Goal: Task Accomplishment & Management: Manage account settings

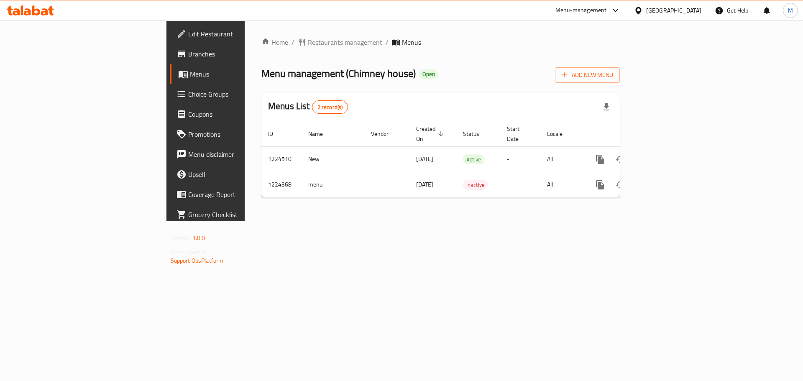
click at [646, 12] on div at bounding box center [640, 10] width 12 height 9
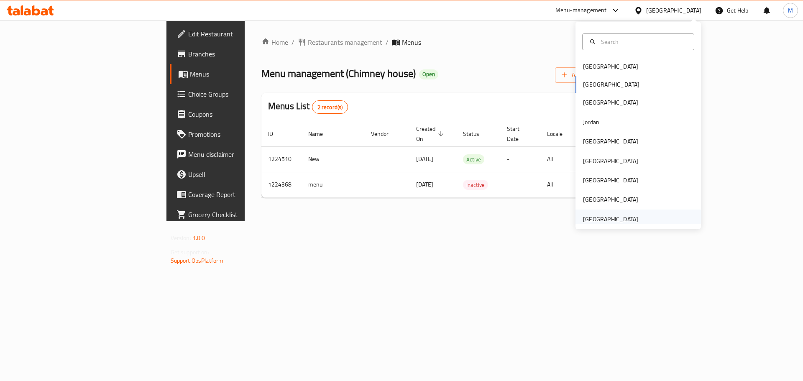
click at [614, 217] on div "[GEOGRAPHIC_DATA]" at bounding box center [610, 219] width 55 height 9
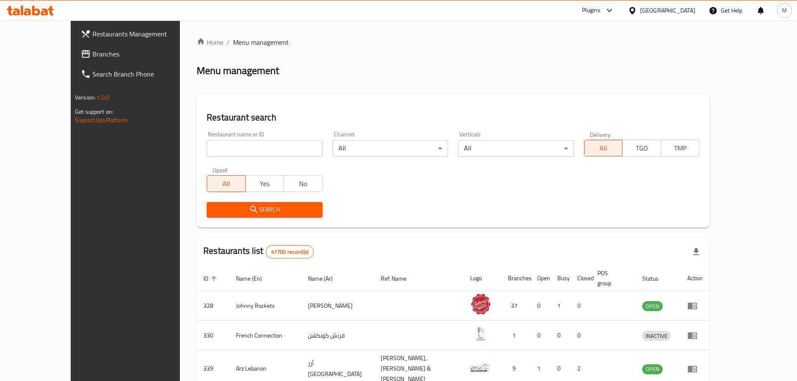
click at [207, 143] on input "search" at bounding box center [264, 148] width 115 height 17
paste input "28690"
type input "28690"
click at [213, 211] on span "Search" at bounding box center [264, 210] width 102 height 10
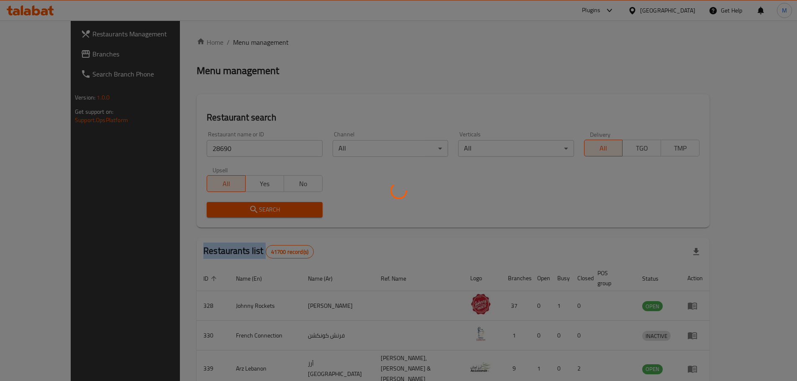
click at [183, 211] on div at bounding box center [398, 190] width 797 height 381
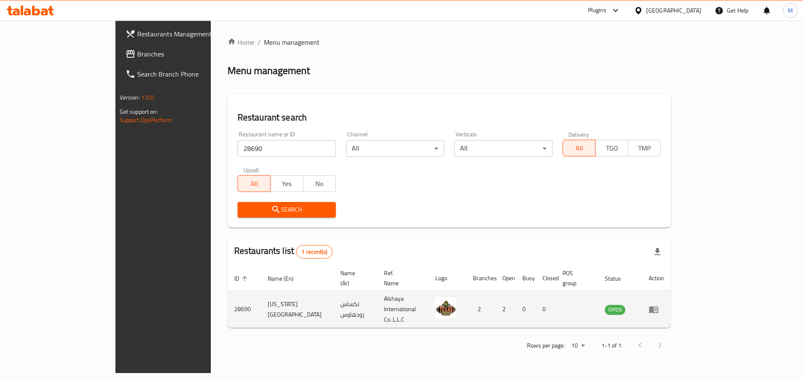
click at [671, 292] on td "enhanced table" at bounding box center [656, 309] width 29 height 37
click at [658, 306] on icon "enhanced table" at bounding box center [653, 309] width 9 height 7
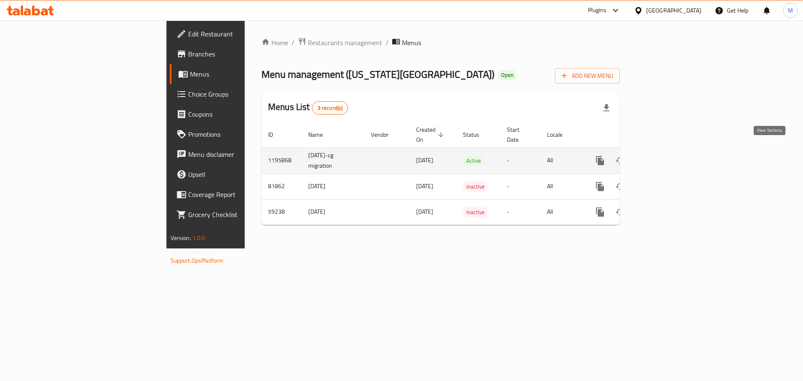
click at [665, 156] on icon "enhanced table" at bounding box center [660, 161] width 10 height 10
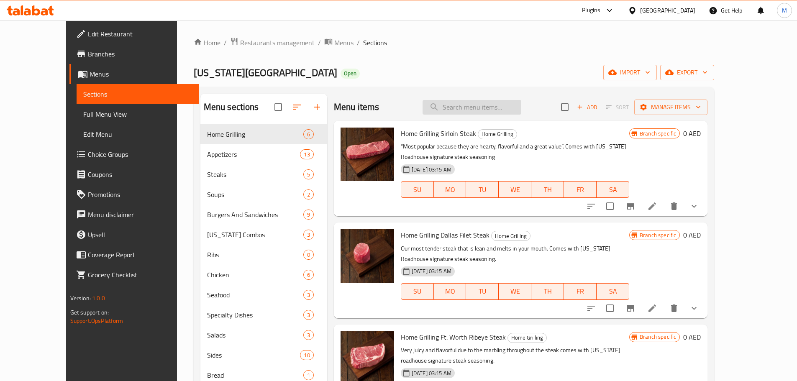
click at [482, 108] on input "search" at bounding box center [471, 107] width 99 height 15
paste input "Forth Worth Ribeye under Steaks"
type input "Forth Worth Ribeye under Steaks"
click at [491, 108] on input "search" at bounding box center [471, 107] width 99 height 15
paste input "Forth Worth Ribeye"
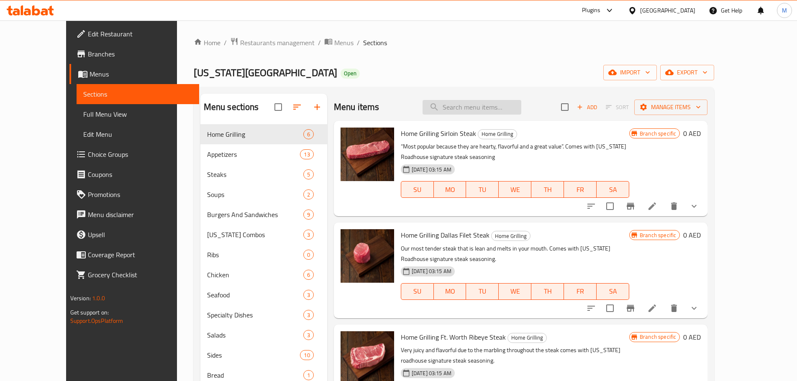
type input "Forth Worth Ribeye"
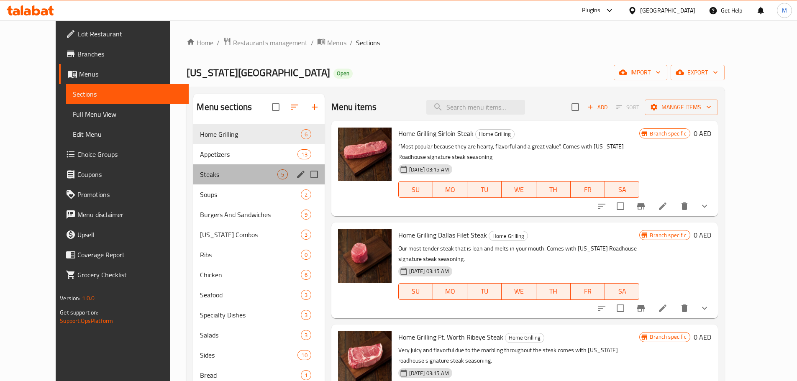
click at [228, 180] on div "Steaks 5" at bounding box center [258, 174] width 131 height 20
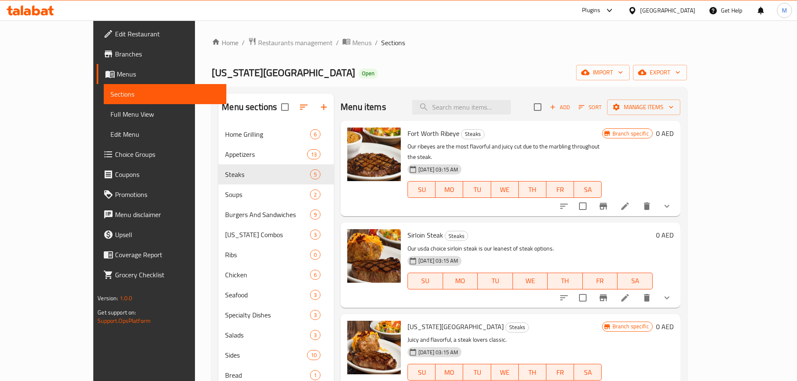
click at [672, 201] on icon "show more" at bounding box center [667, 206] width 10 height 10
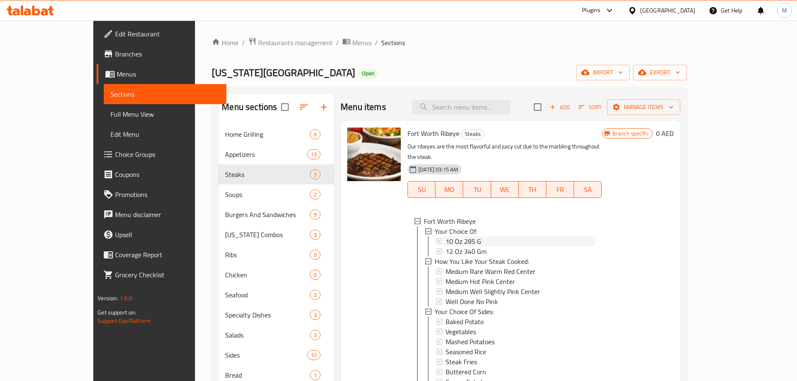
click at [451, 236] on span "10 Oz 285 G" at bounding box center [463, 241] width 36 height 10
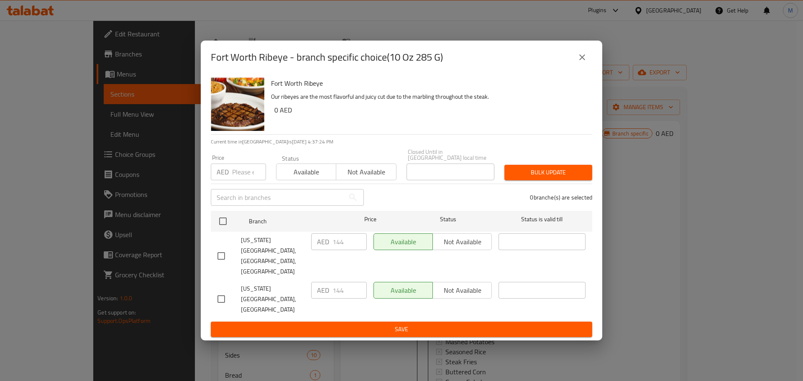
click at [587, 67] on button "close" at bounding box center [582, 57] width 20 height 20
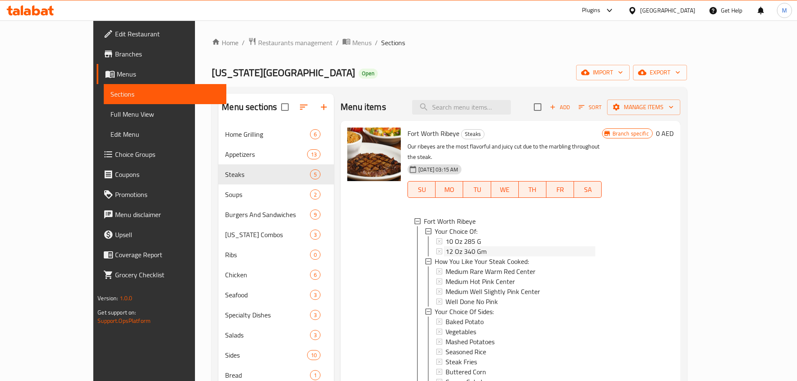
click at [471, 246] on div "12 Oz 340 Gm" at bounding box center [519, 251] width 149 height 10
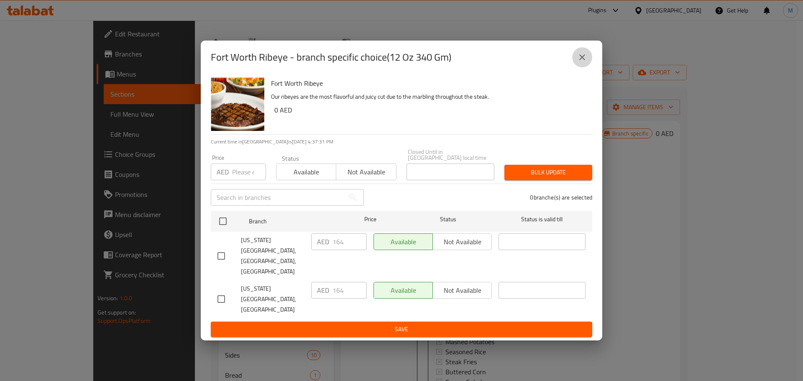
click at [573, 67] on button "close" at bounding box center [582, 57] width 20 height 20
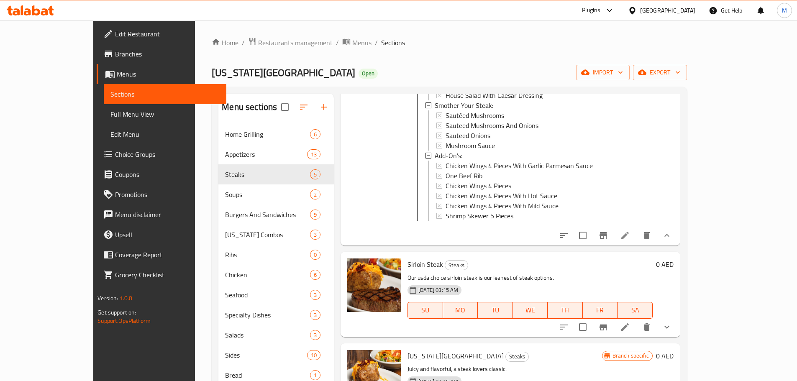
scroll to position [502, 0]
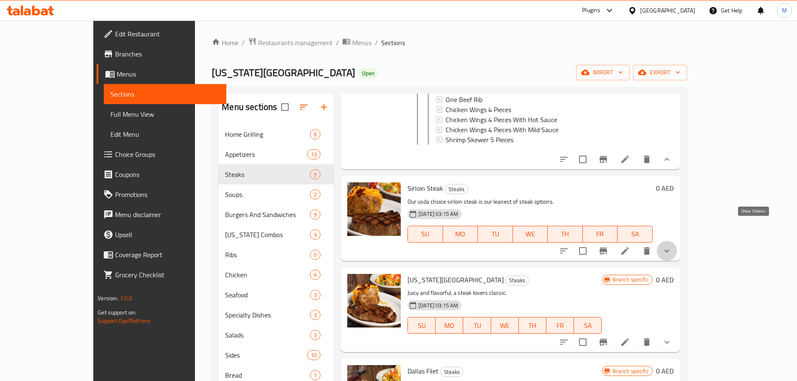
drag, startPoint x: 758, startPoint y: 223, endPoint x: 750, endPoint y: 231, distance: 11.5
click at [672, 246] on icon "show more" at bounding box center [667, 251] width 10 height 10
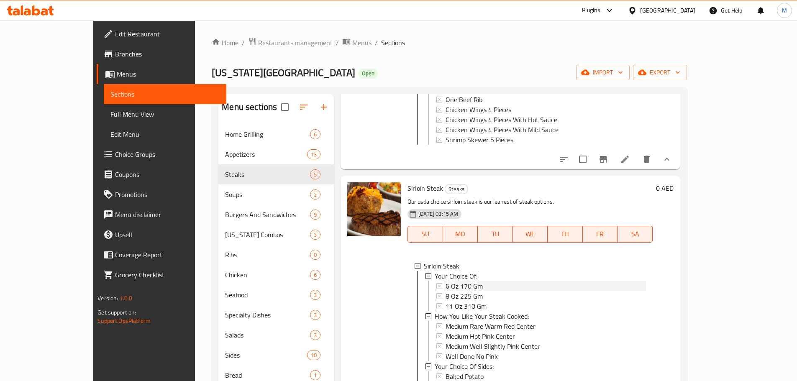
click at [446, 281] on span "6 Oz 170 Gm" at bounding box center [463, 286] width 37 height 10
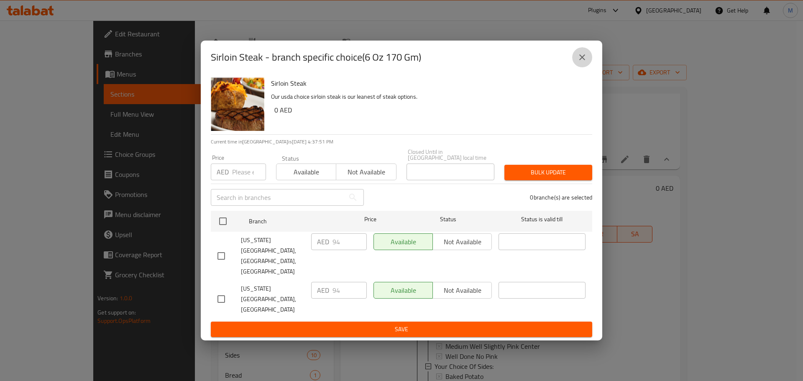
click at [579, 67] on button "close" at bounding box center [582, 57] width 20 height 20
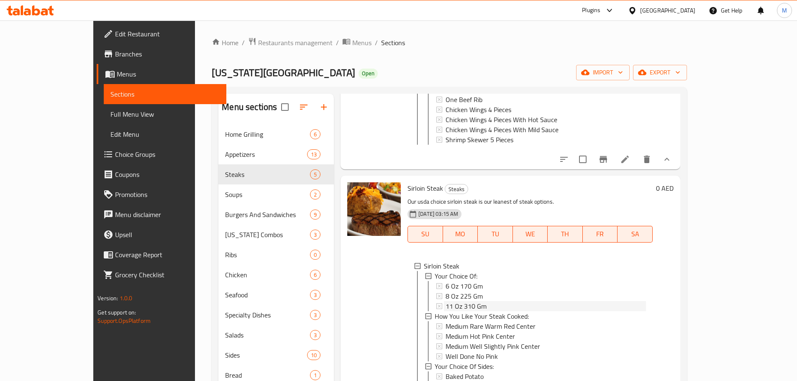
click at [450, 301] on span "11 Oz 310 Gm" at bounding box center [465, 306] width 41 height 10
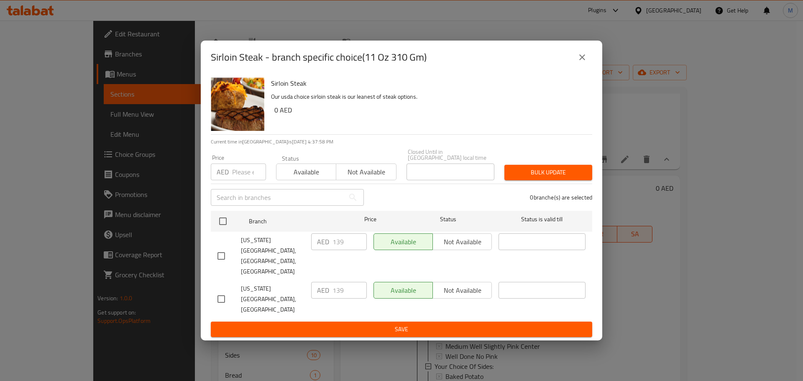
click at [580, 62] on icon "close" at bounding box center [582, 57] width 10 height 10
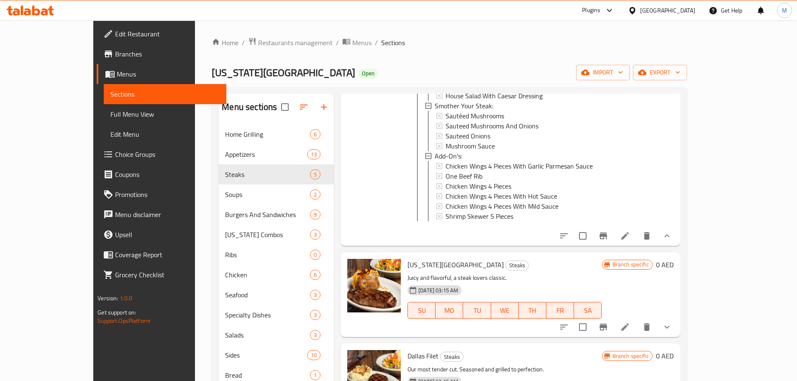
scroll to position [989, 0]
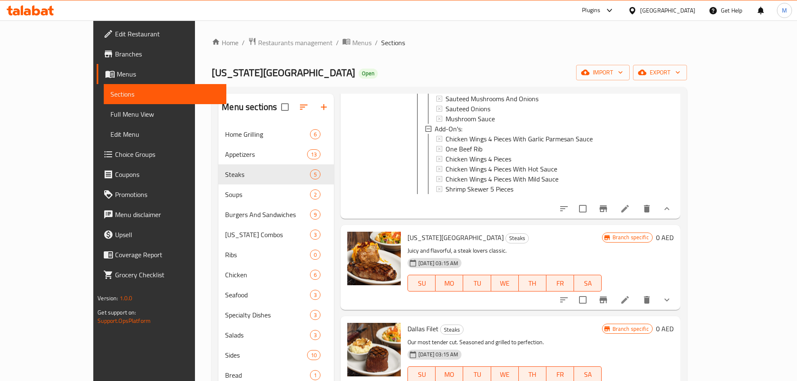
click at [669, 299] on icon "show more" at bounding box center [666, 300] width 5 height 3
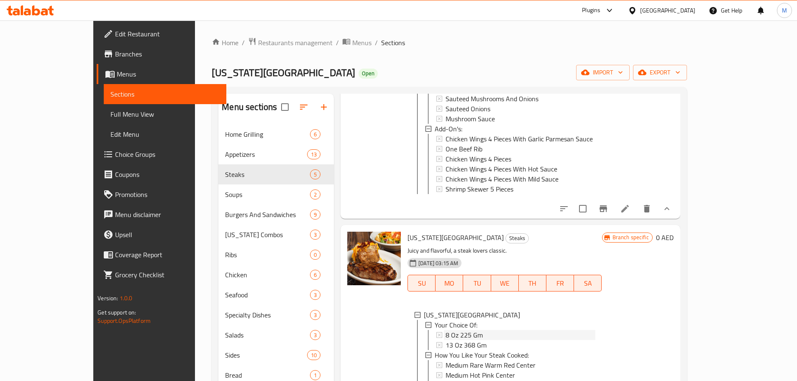
click at [464, 330] on div "8 Oz 225 Gm" at bounding box center [519, 335] width 149 height 10
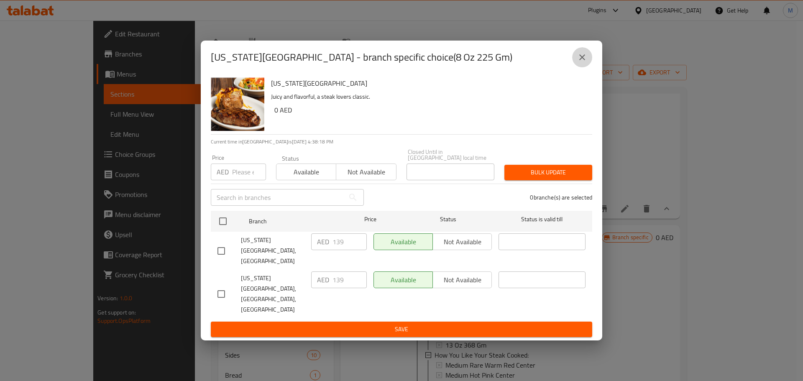
click at [583, 62] on icon "close" at bounding box center [582, 57] width 10 height 10
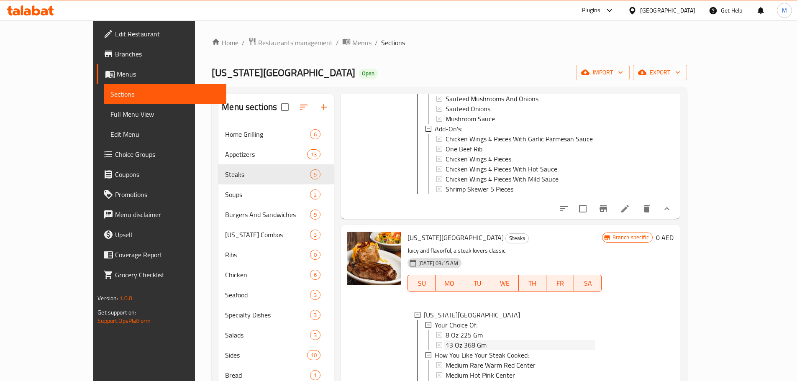
click at [445, 340] on span "13 Oz 368 Gm" at bounding box center [465, 345] width 41 height 10
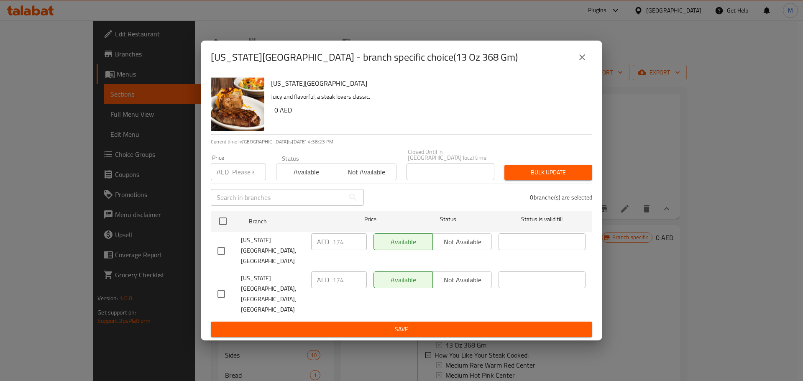
click at [582, 62] on icon "close" at bounding box center [582, 57] width 10 height 10
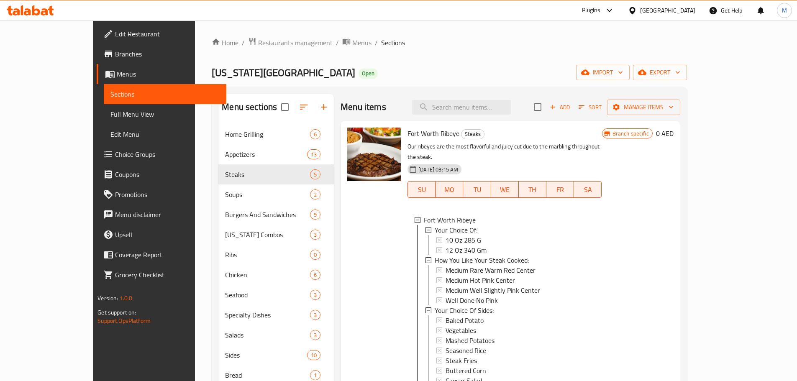
scroll to position [0, 0]
click at [502, 110] on input "search" at bounding box center [461, 107] width 99 height 15
paste input "Buffalo Chicken Sandwich"
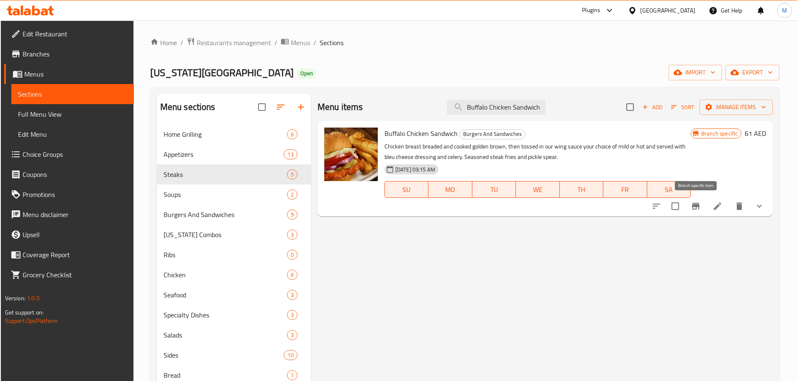
type input "Buffalo Chicken Sandwich"
click at [694, 207] on icon "Branch-specific-item" at bounding box center [696, 206] width 8 height 7
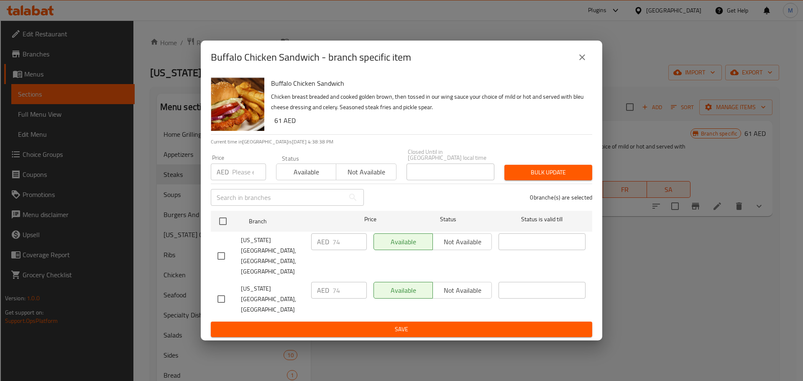
click at [586, 62] on icon "close" at bounding box center [582, 57] width 10 height 10
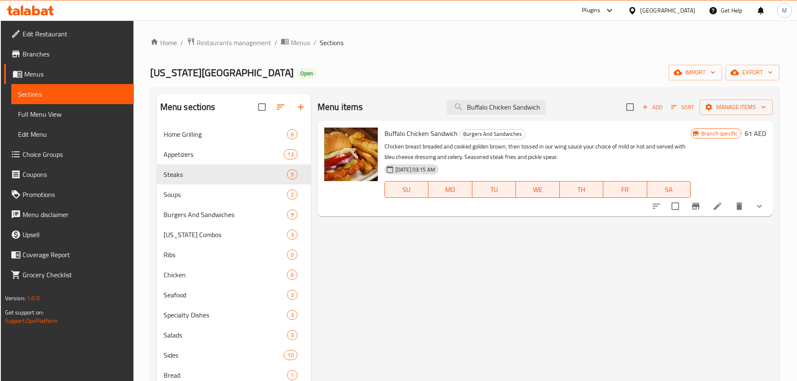
click at [659, 12] on div "[GEOGRAPHIC_DATA]" at bounding box center [667, 10] width 55 height 9
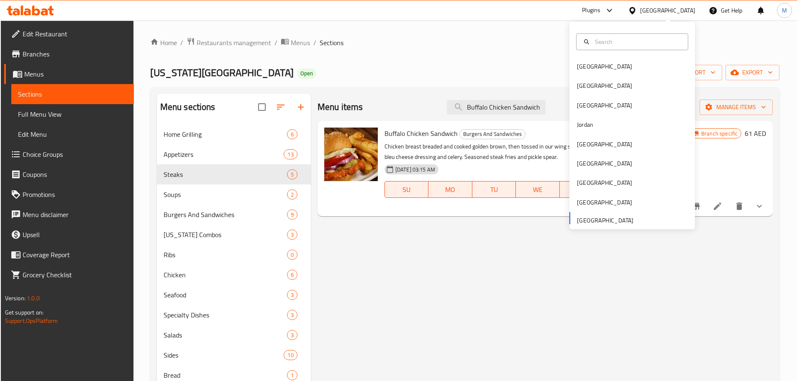
click at [625, 217] on div "[GEOGRAPHIC_DATA] [GEOGRAPHIC_DATA] [GEOGRAPHIC_DATA] [GEOGRAPHIC_DATA] [GEOGRA…" at bounding box center [631, 143] width 125 height 172
click at [371, 65] on div "[US_STATE] Roadhouse Open import export" at bounding box center [464, 72] width 629 height 15
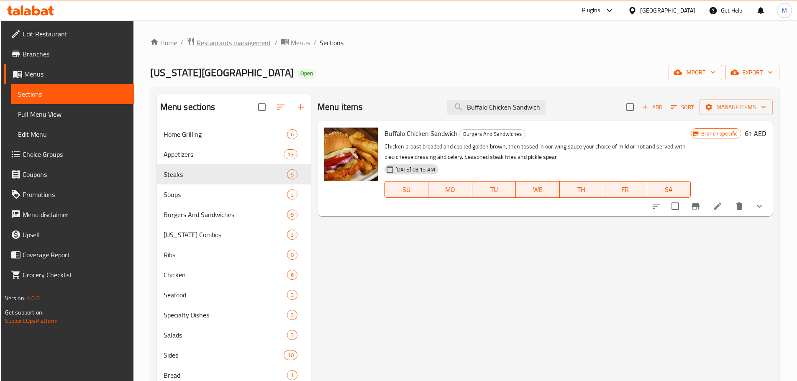
click at [215, 40] on span "Restaurants management" at bounding box center [234, 43] width 74 height 10
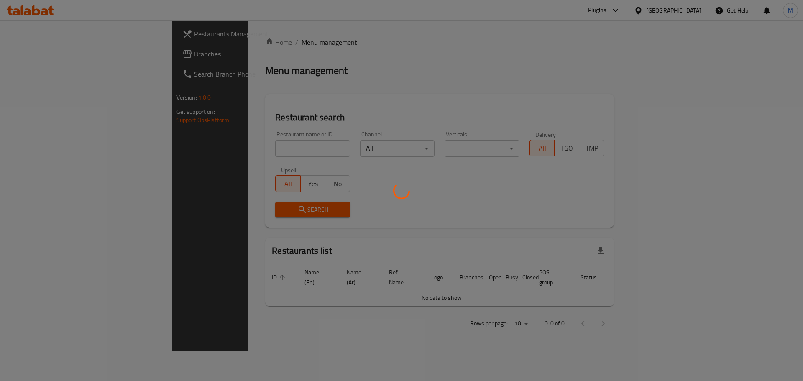
click at [83, 59] on div at bounding box center [401, 190] width 803 height 381
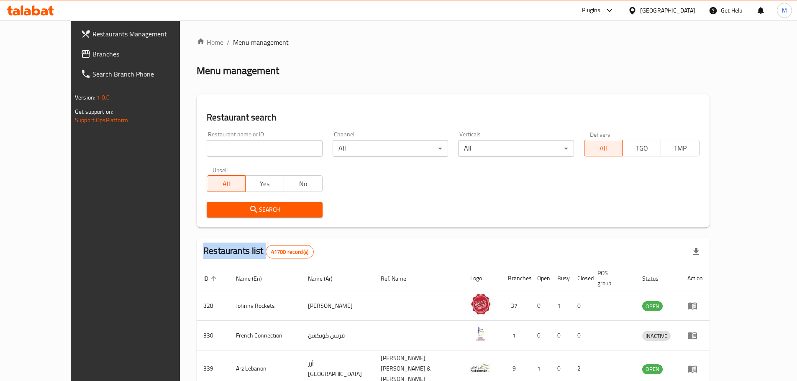
click at [83, 59] on div at bounding box center [398, 190] width 797 height 381
click at [92, 58] on span "Branches" at bounding box center [144, 54] width 105 height 10
